Goal: Information Seeking & Learning: Learn about a topic

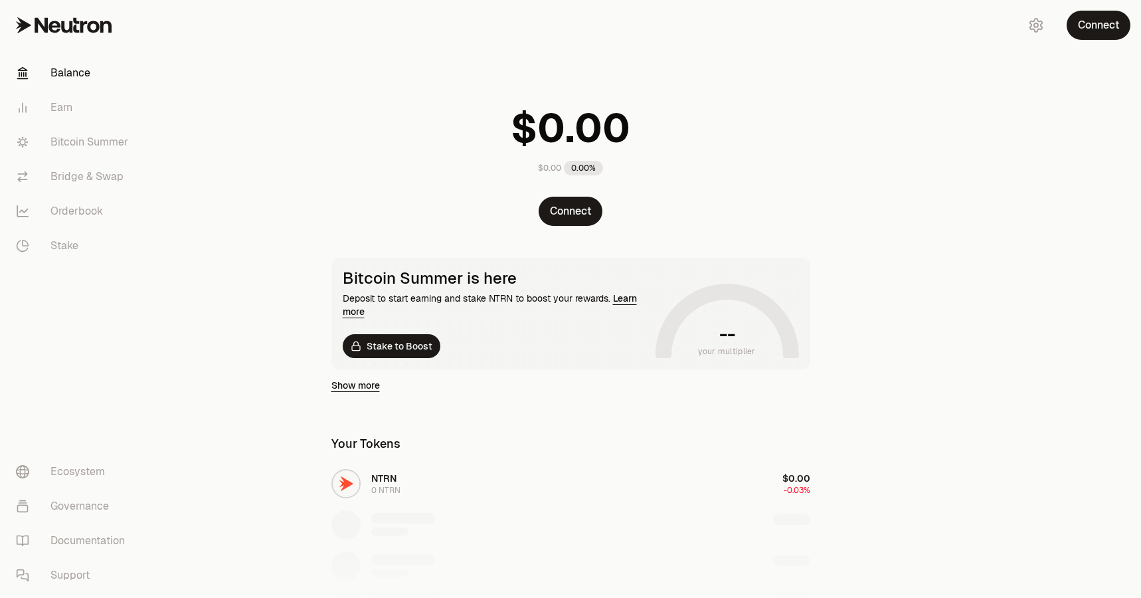
click at [569, 213] on button "Connect" at bounding box center [571, 211] width 64 height 29
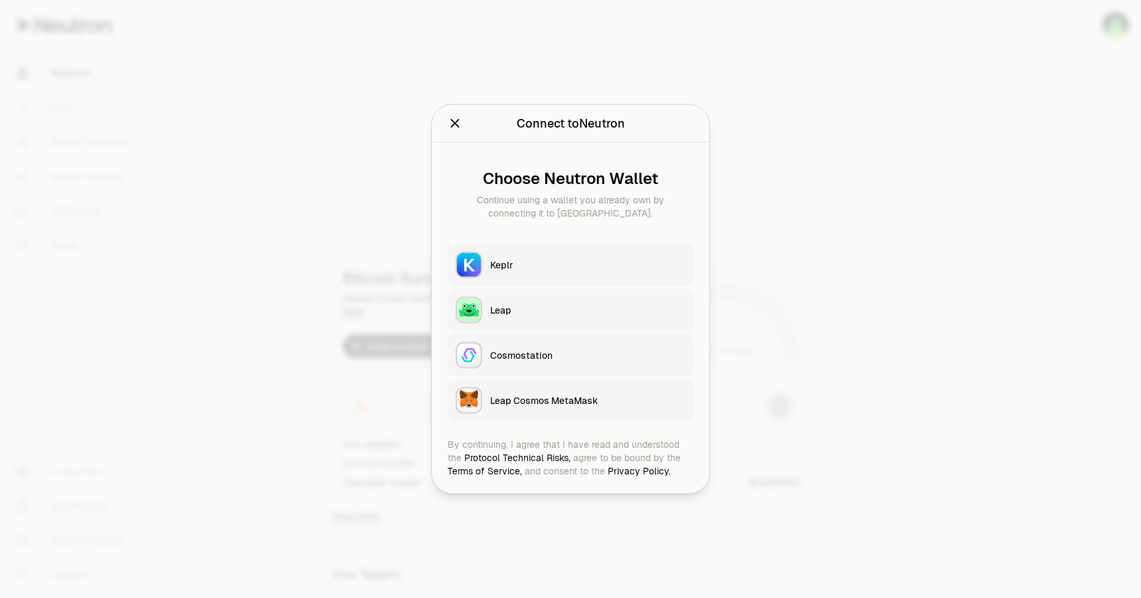
click at [527, 254] on button "Keplr" at bounding box center [571, 265] width 246 height 43
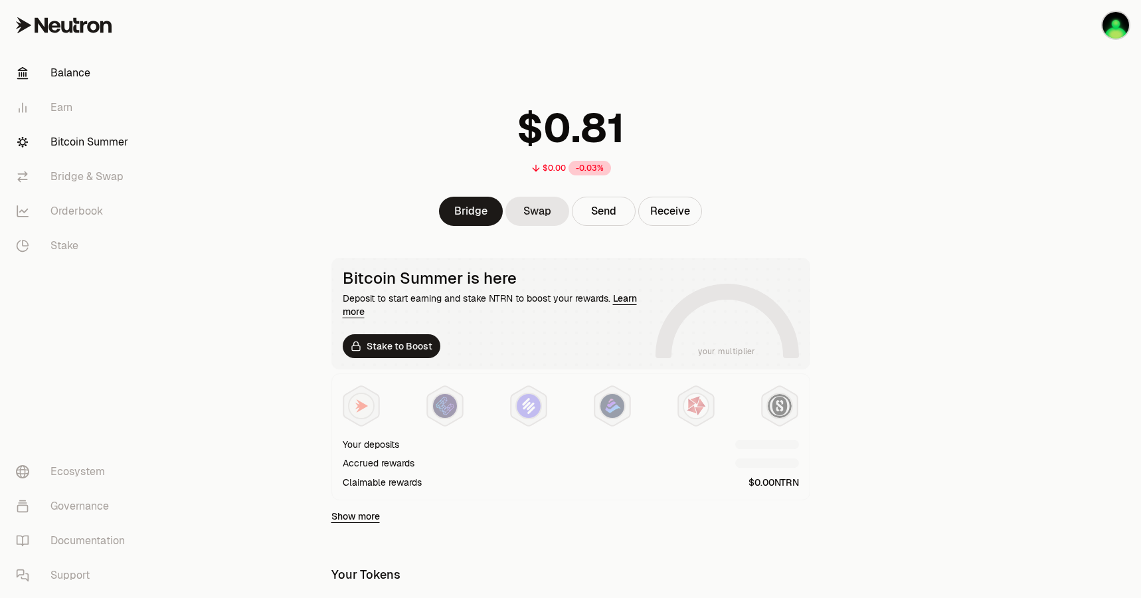
click at [77, 145] on link "Bitcoin Summer" at bounding box center [74, 142] width 138 height 35
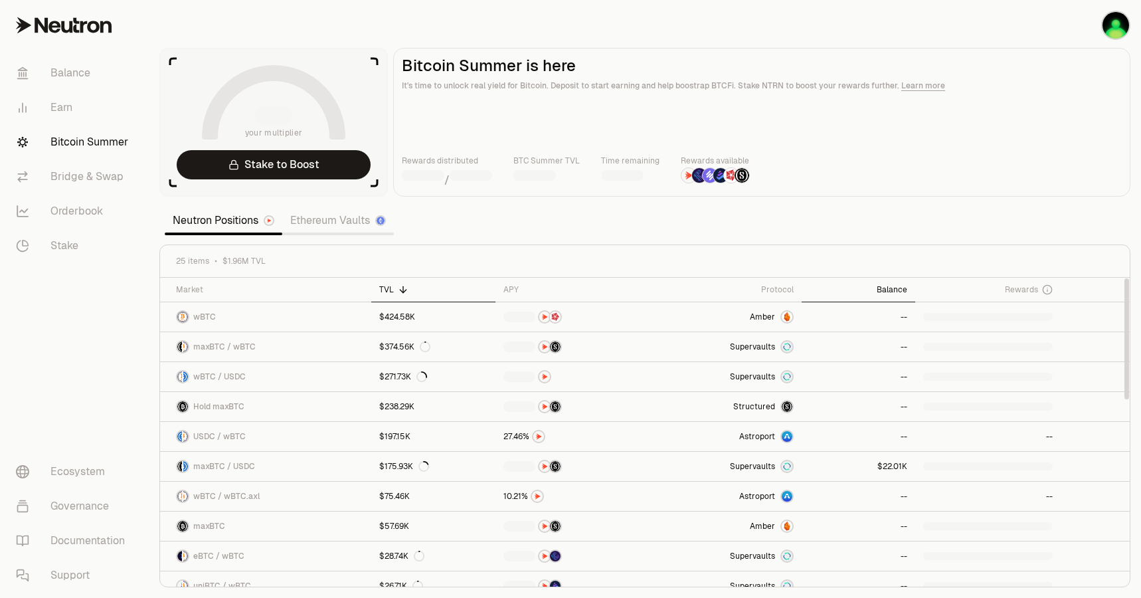
click at [883, 292] on div "Balance" at bounding box center [859, 289] width 98 height 11
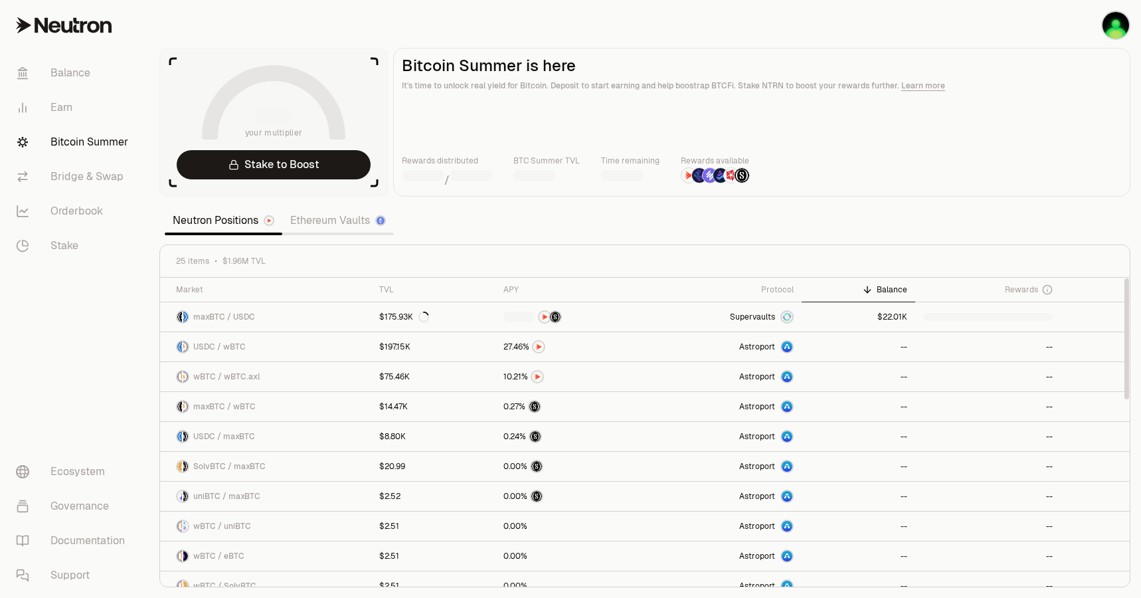
click at [888, 289] on div "Balance" at bounding box center [859, 289] width 98 height 11
click at [881, 294] on div "Balance" at bounding box center [859, 289] width 98 height 11
click at [887, 288] on div "Balance" at bounding box center [859, 289] width 98 height 11
click at [876, 288] on div "Balance" at bounding box center [859, 289] width 98 height 11
click at [375, 282] on th "TVL" at bounding box center [433, 290] width 125 height 25
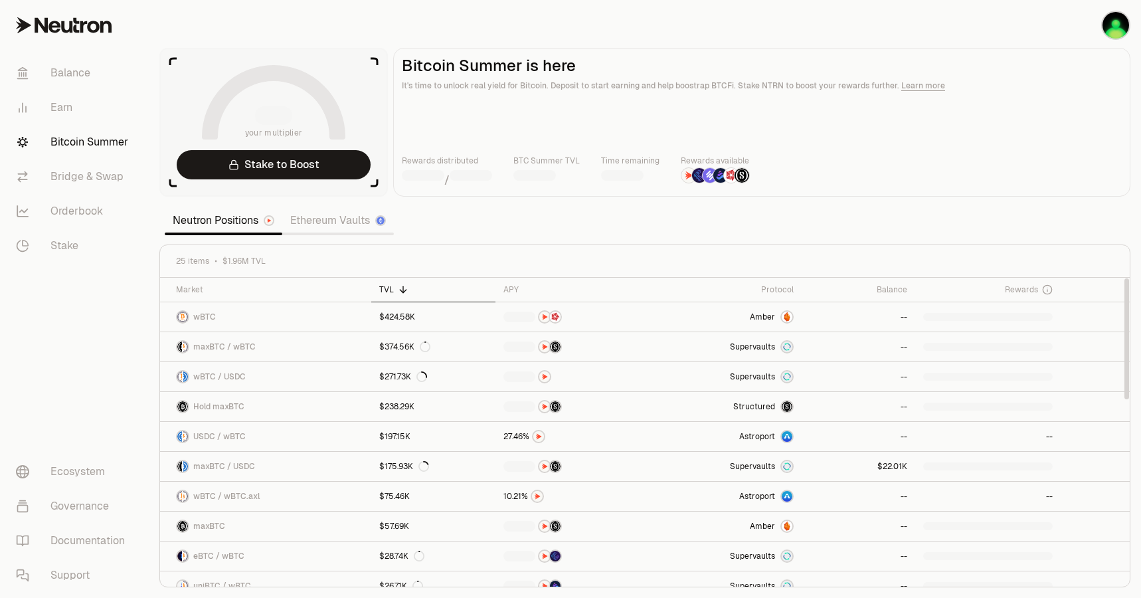
click at [376, 282] on th "TVL" at bounding box center [433, 290] width 125 height 25
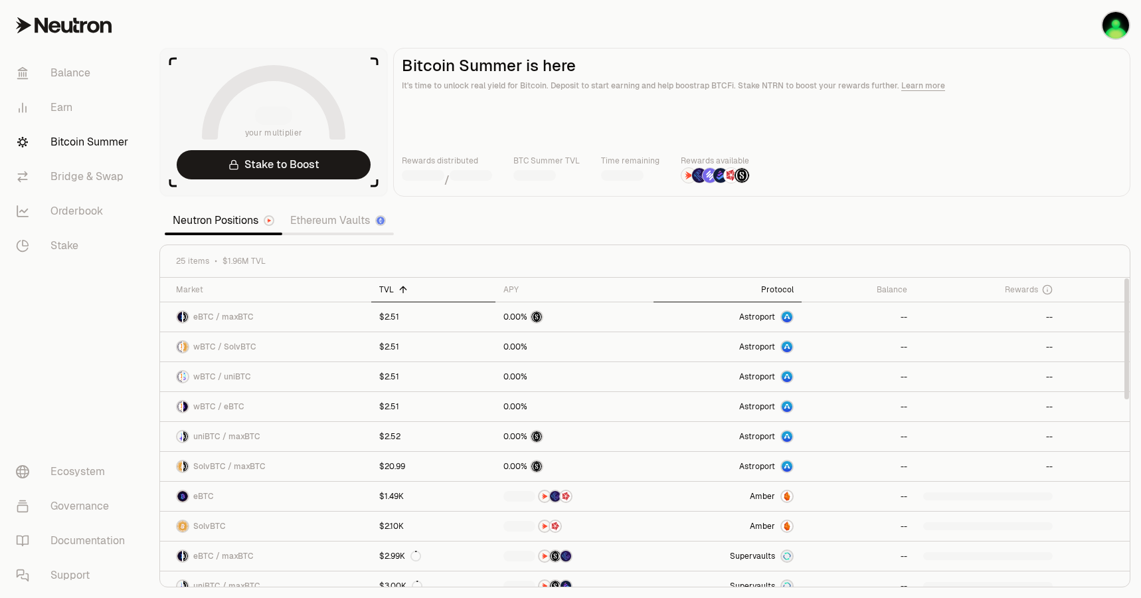
click at [793, 284] on div "Protocol" at bounding box center [728, 289] width 132 height 11
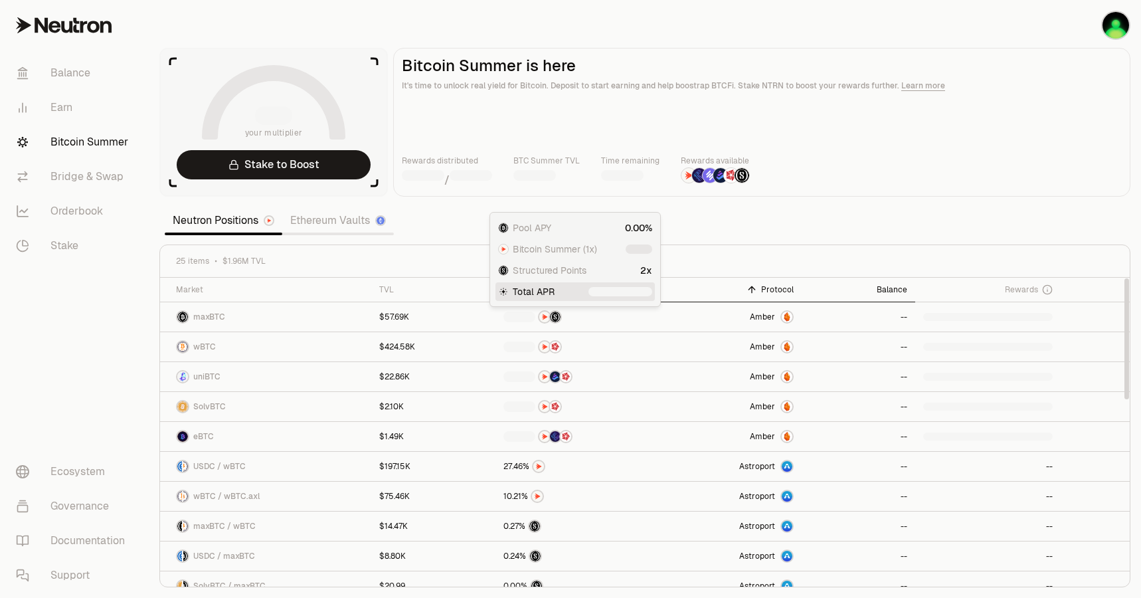
click at [884, 291] on div "Balance" at bounding box center [859, 289] width 98 height 11
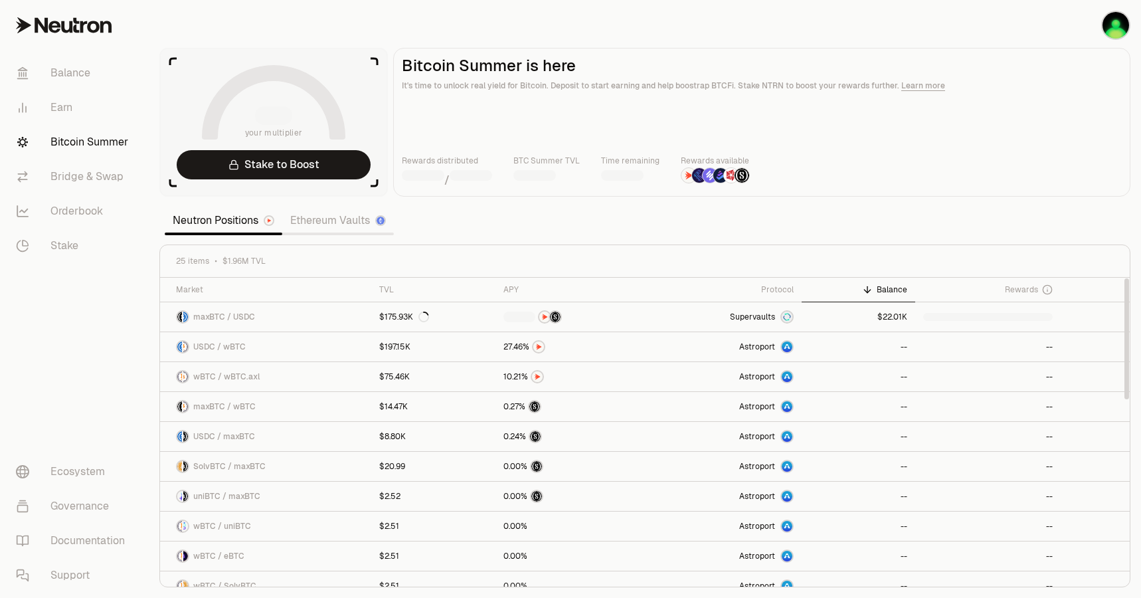
click at [1061, 290] on th at bounding box center [1095, 290] width 69 height 25
click at [1029, 287] on span "Rewards" at bounding box center [1021, 289] width 33 height 11
click at [887, 286] on div "Balance" at bounding box center [859, 289] width 98 height 11
click at [81, 81] on link "Balance" at bounding box center [74, 73] width 138 height 35
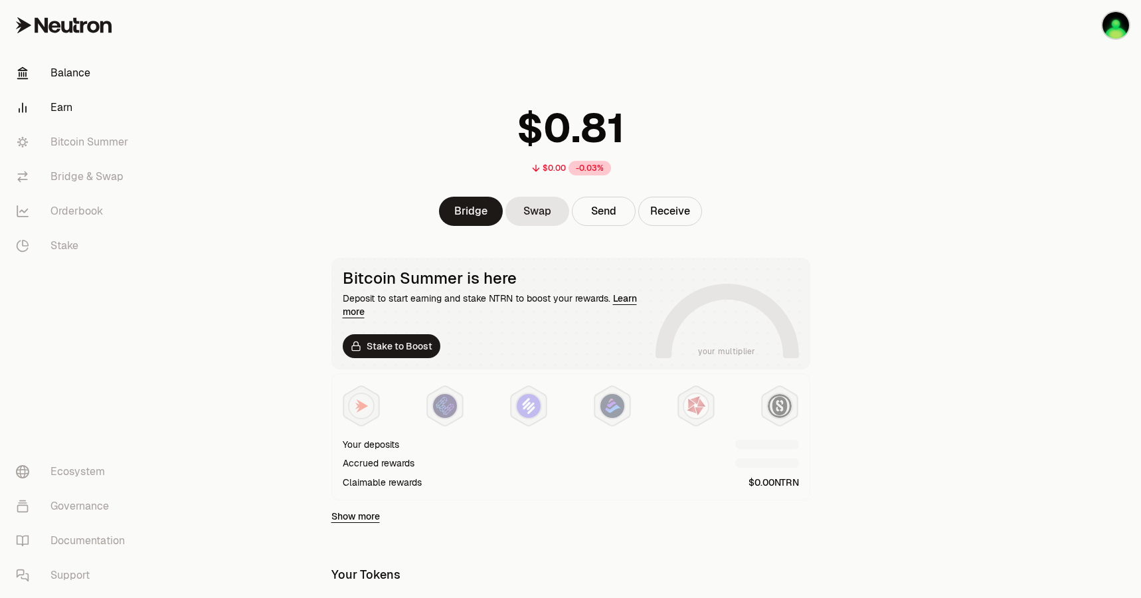
click at [81, 110] on link "Earn" at bounding box center [74, 107] width 138 height 35
